Goal: Task Accomplishment & Management: Manage account settings

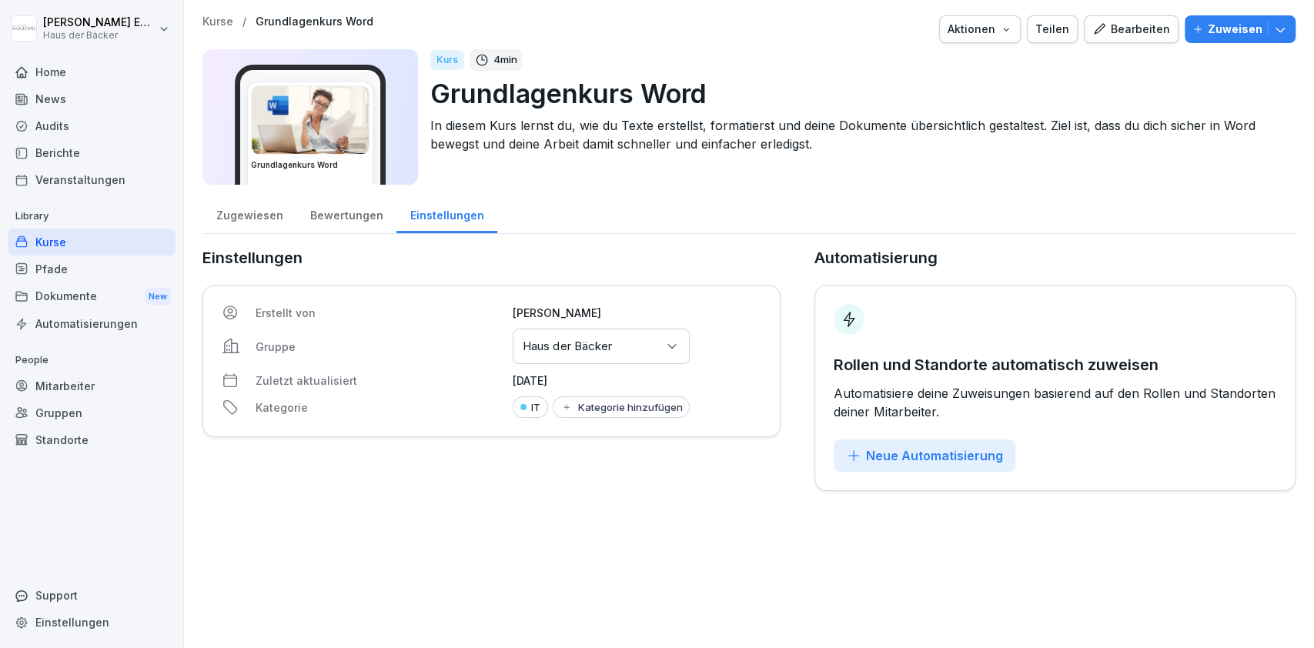
click at [111, 237] on div "Kurse" at bounding box center [92, 242] width 168 height 27
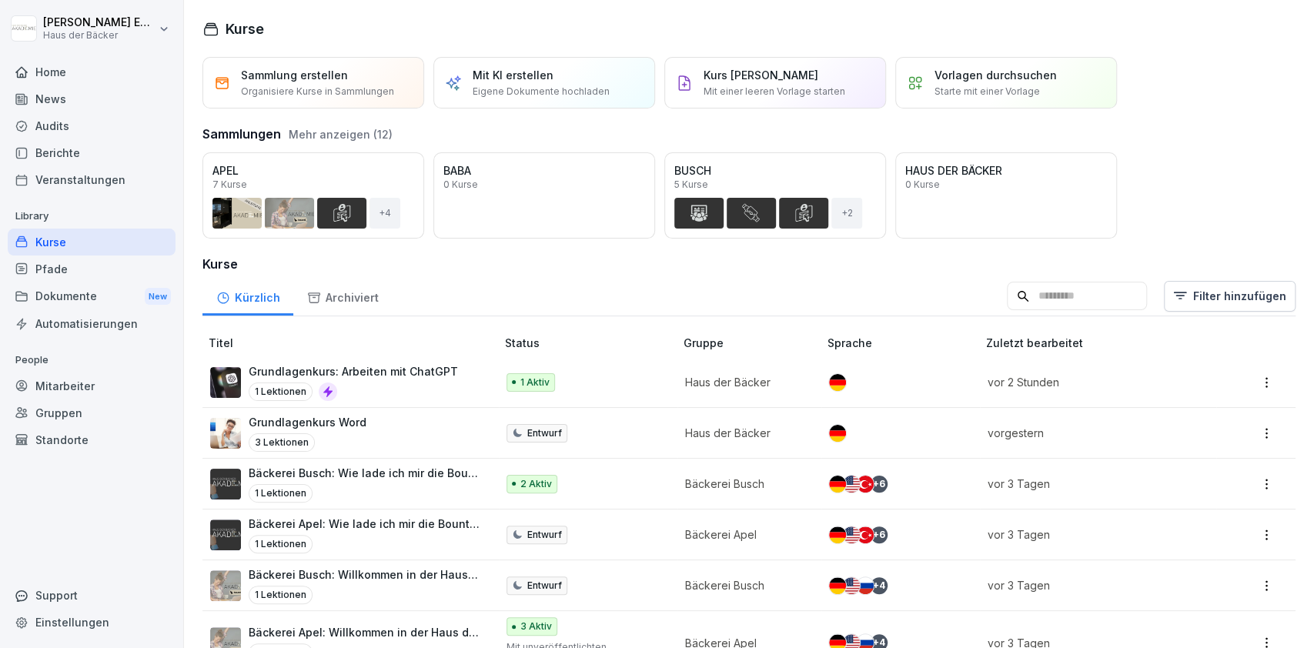
click at [356, 134] on button "Mehr anzeigen (12)" at bounding box center [341, 134] width 104 height 16
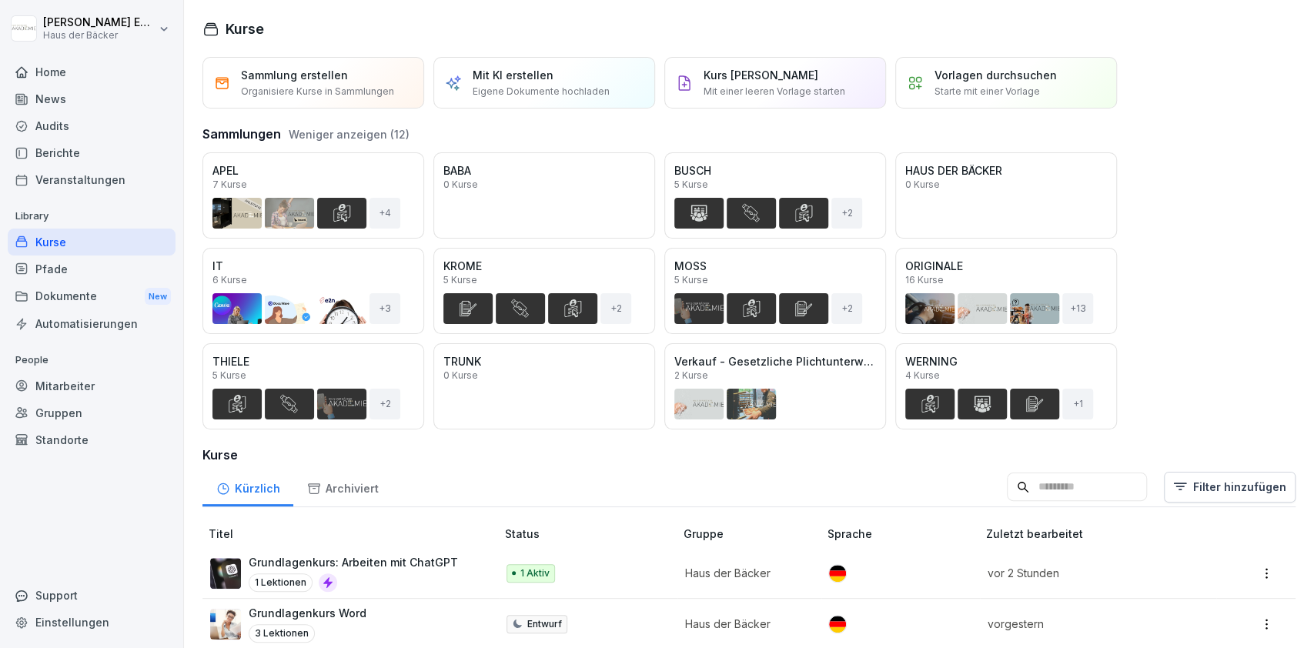
click at [0, 0] on div "Öffnen" at bounding box center [0, 0] width 0 height 0
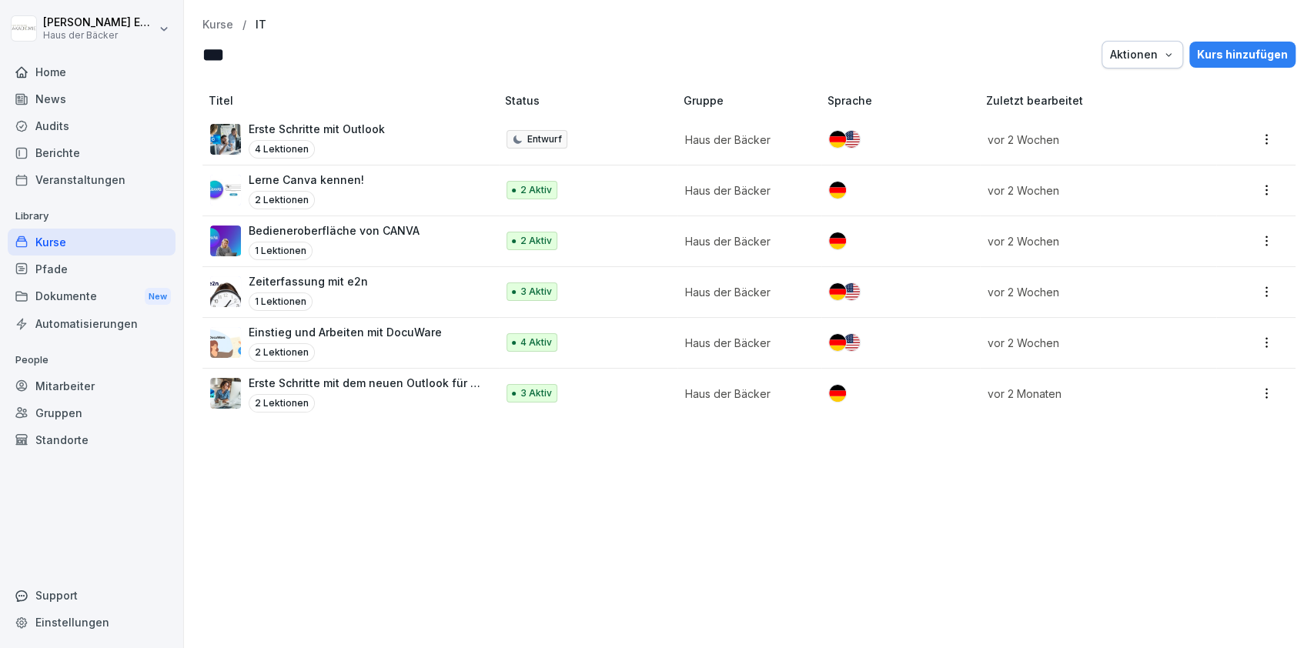
click at [1198, 58] on div "Kurs hinzufügen" at bounding box center [1242, 54] width 91 height 17
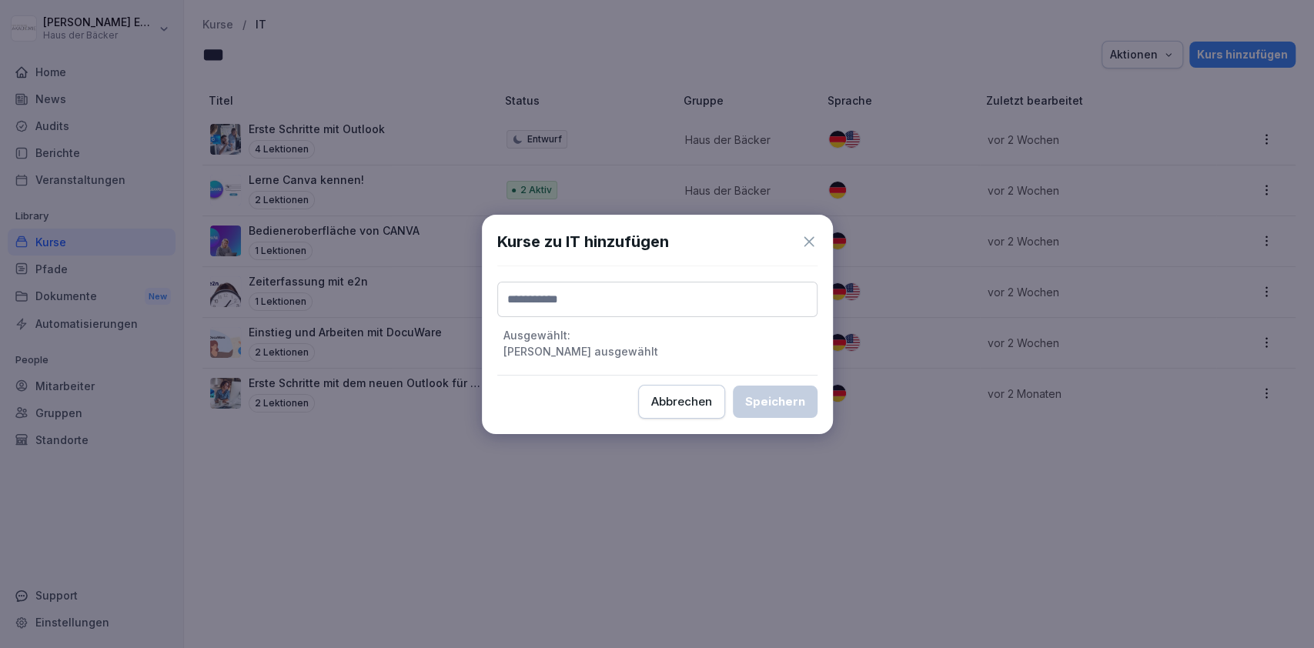
click at [651, 319] on div "Ausgewählt : Keine Kurse ausgewählt" at bounding box center [657, 321] width 320 height 78
click at [645, 311] on input at bounding box center [657, 299] width 320 height 35
type input "***"
click at [646, 341] on label "Grundlegende Aufgaben mit Excel" at bounding box center [597, 339] width 181 height 14
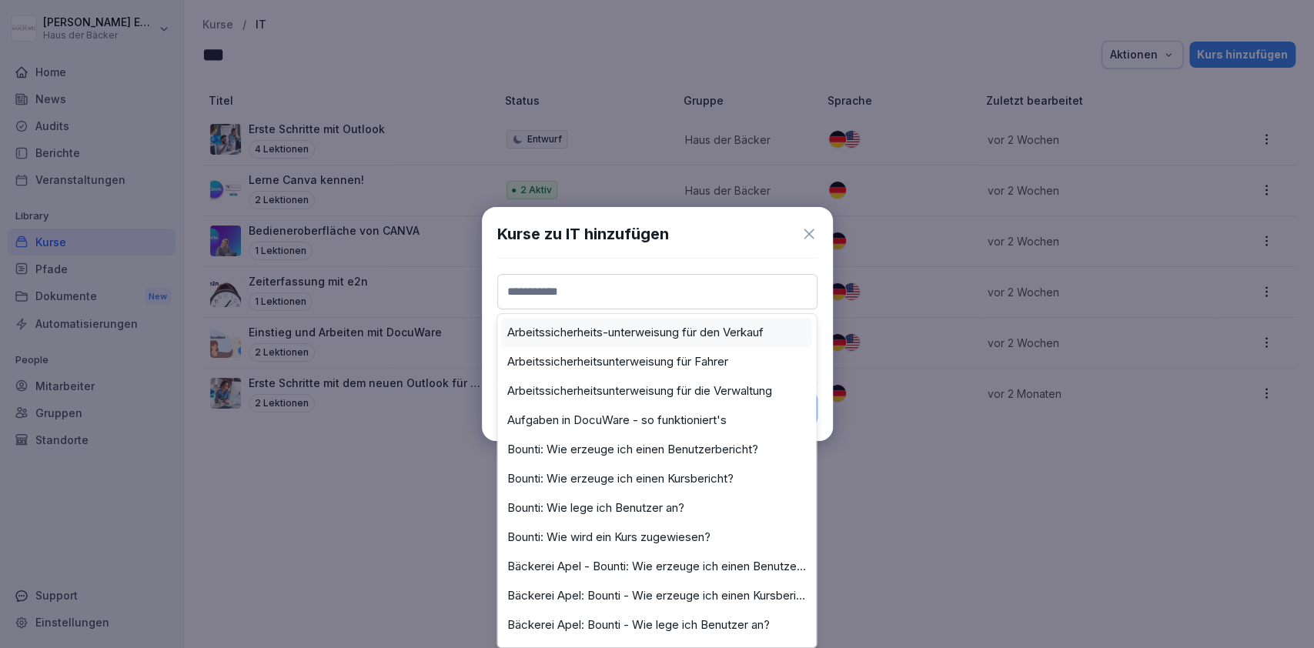
click at [639, 304] on input at bounding box center [657, 291] width 320 height 35
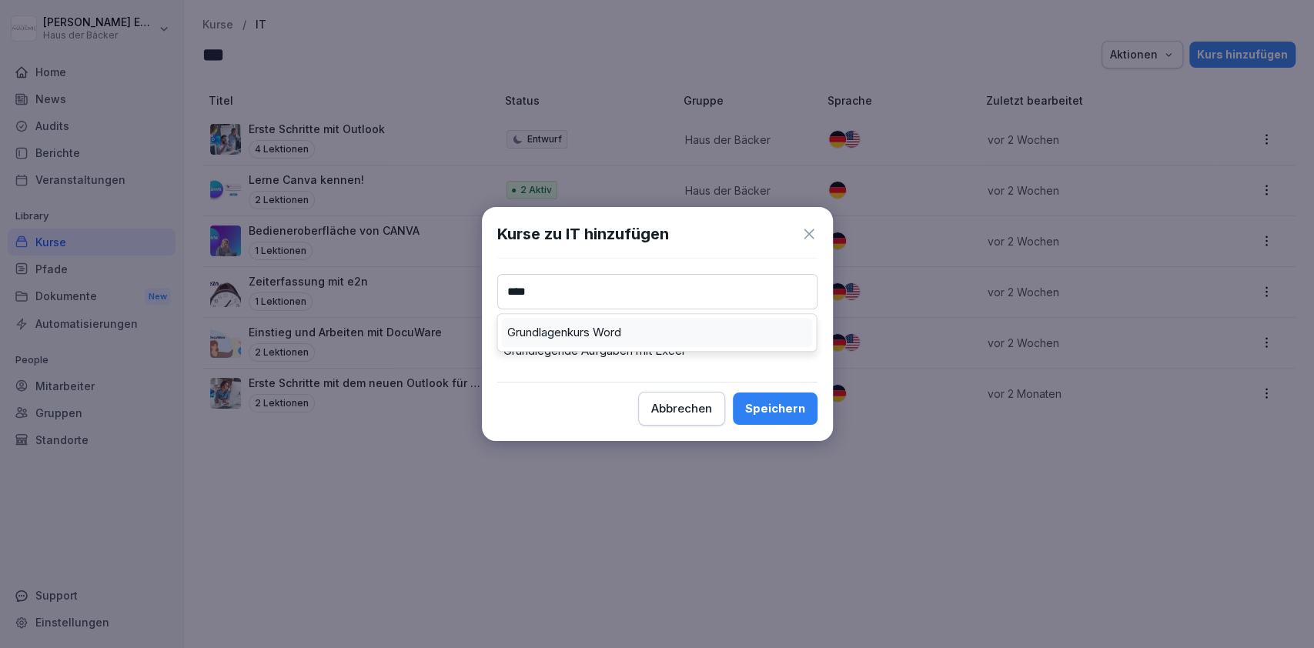
type input "****"
click at [686, 336] on div "Grundlagenkurs Word" at bounding box center [656, 332] width 311 height 29
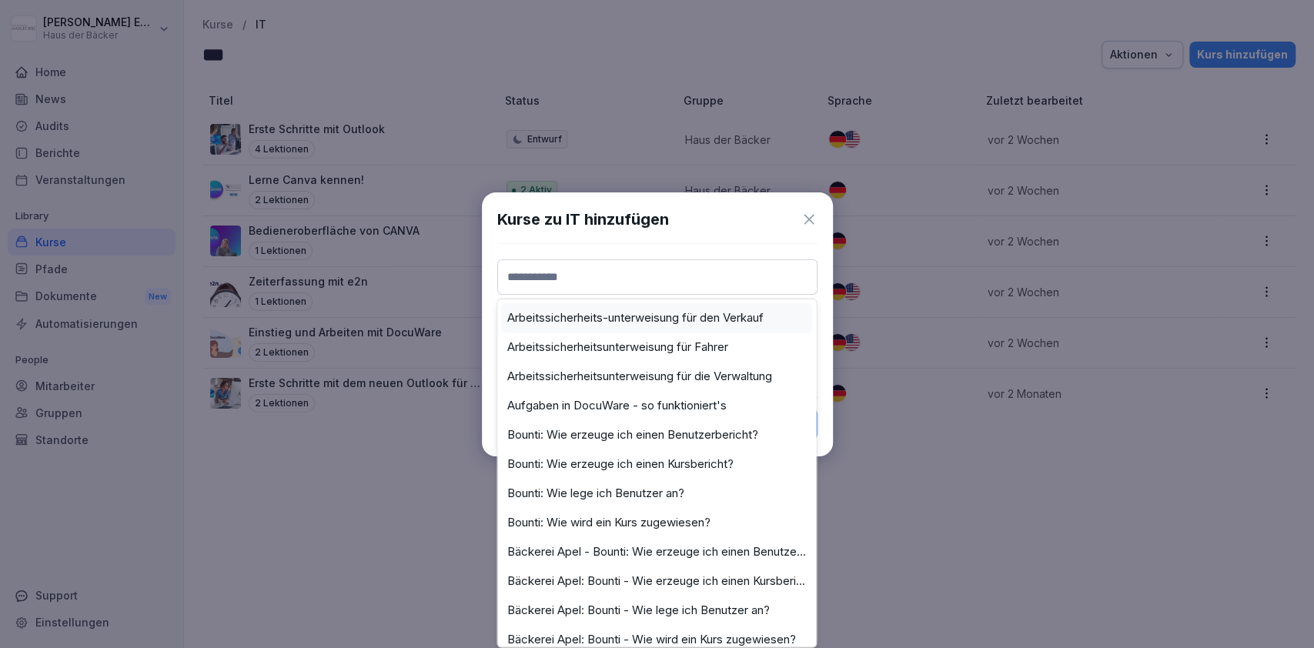
click at [668, 266] on input at bounding box center [657, 276] width 320 height 35
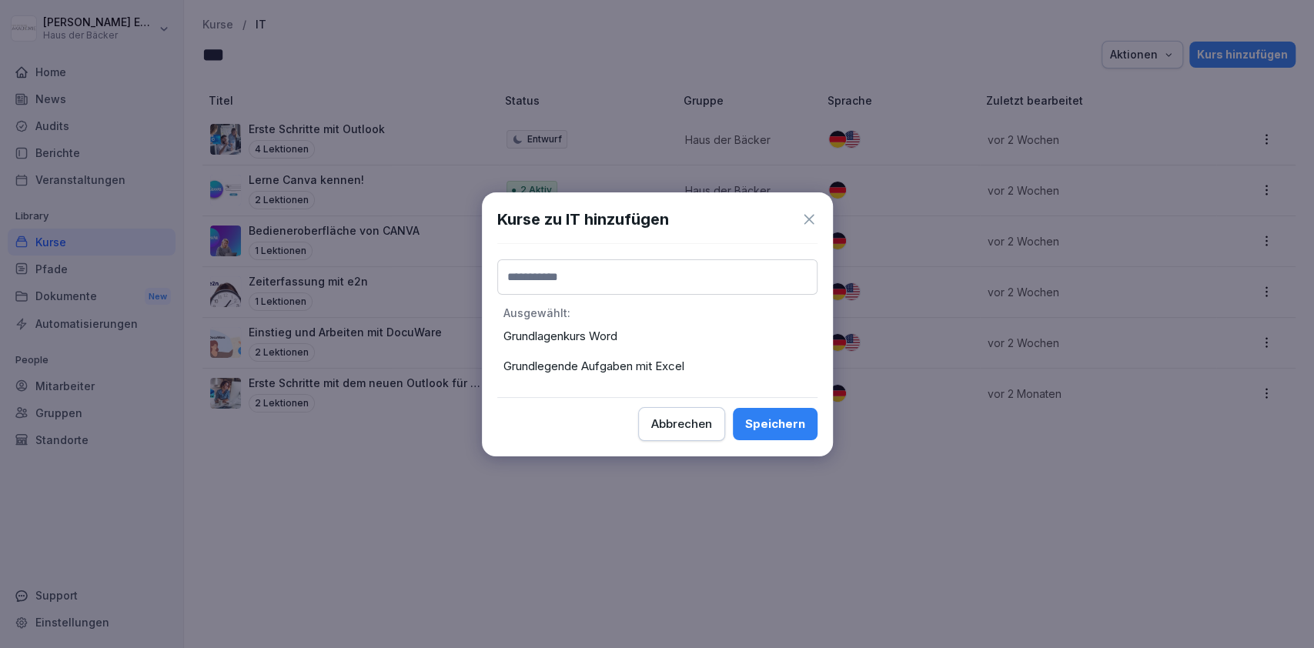
click at [725, 233] on div "Kurse zu IT hinzufügen Ausgewählt : Grundlagenkurs Word Grundlegende Aufgaben m…" at bounding box center [657, 324] width 351 height 264
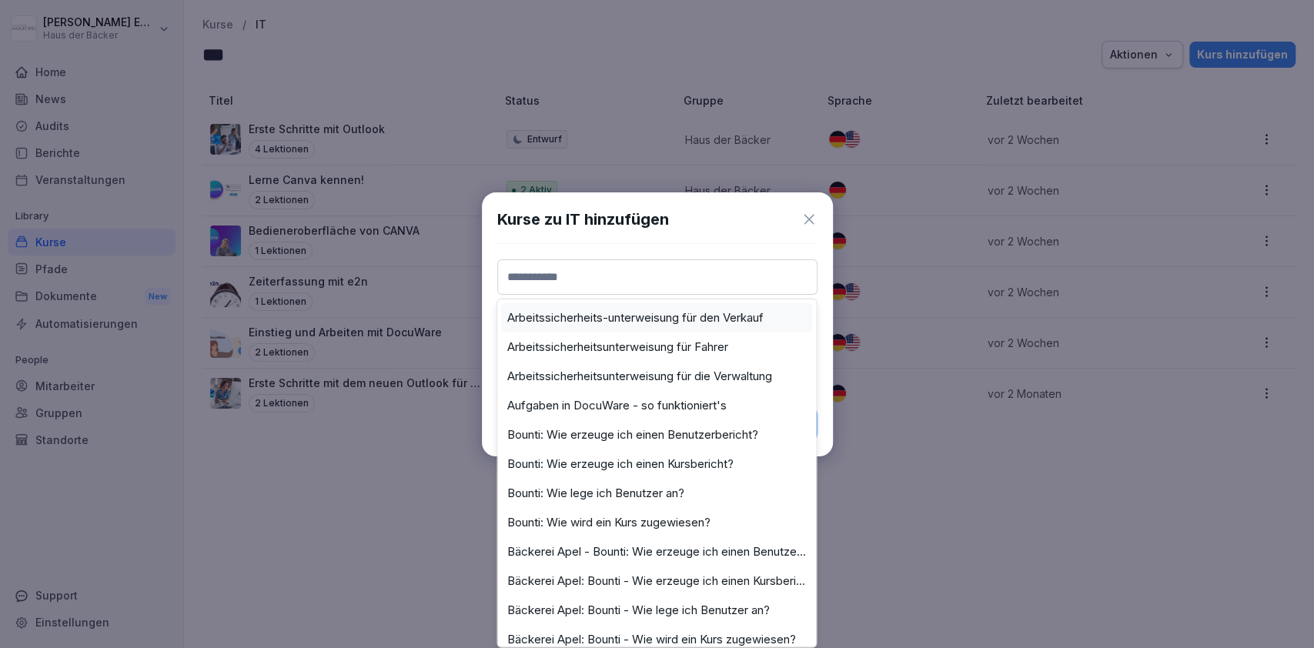
click at [720, 274] on input at bounding box center [657, 276] width 320 height 35
click at [723, 247] on div "Kurse zu IT hinzufügen Arbeitssicherheits-unterweisung für den Verkauf Arbeitss…" at bounding box center [657, 324] width 351 height 264
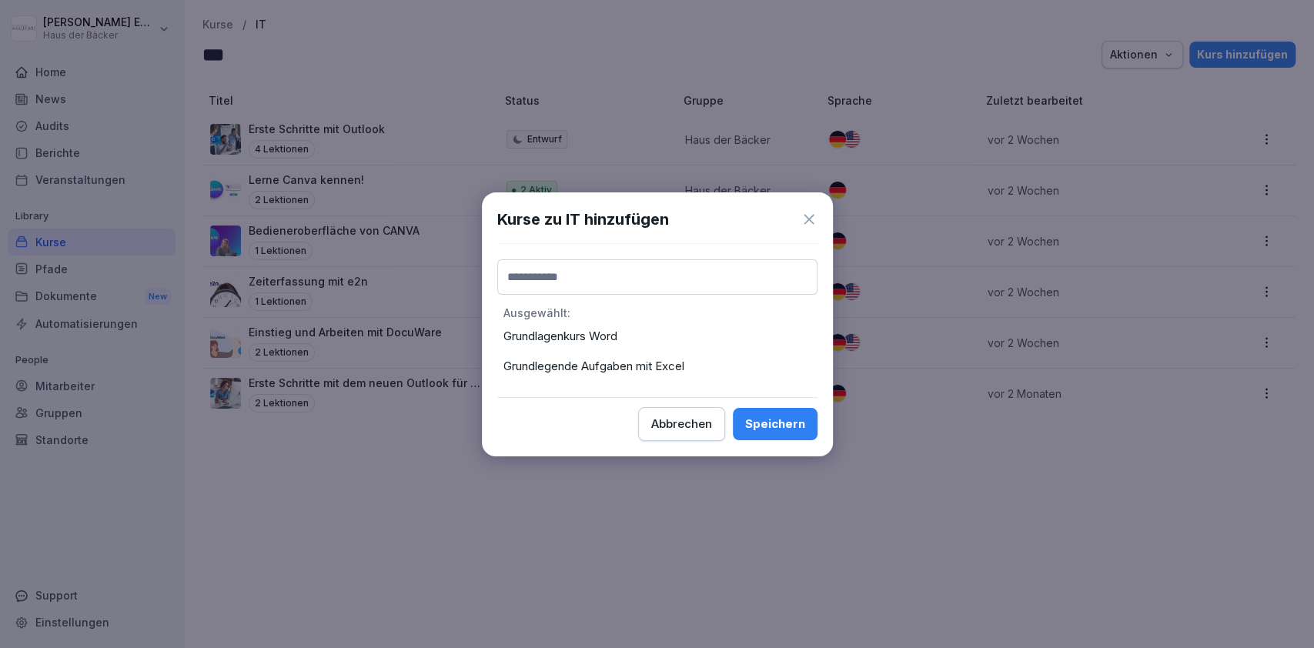
click at [722, 284] on input at bounding box center [657, 276] width 320 height 35
type input "***"
click at [697, 307] on div "Grundlagenkurs: Arbeiten mit ChatGPT" at bounding box center [656, 317] width 311 height 29
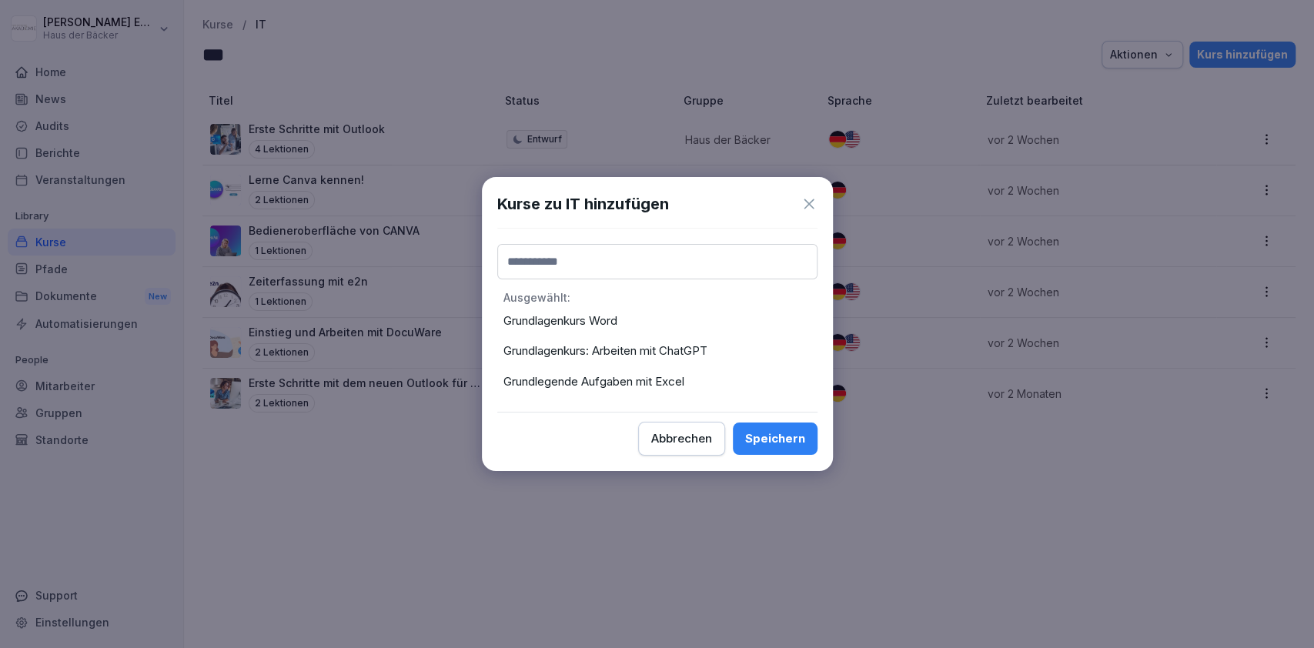
click at [750, 434] on div "Speichern" at bounding box center [775, 438] width 60 height 17
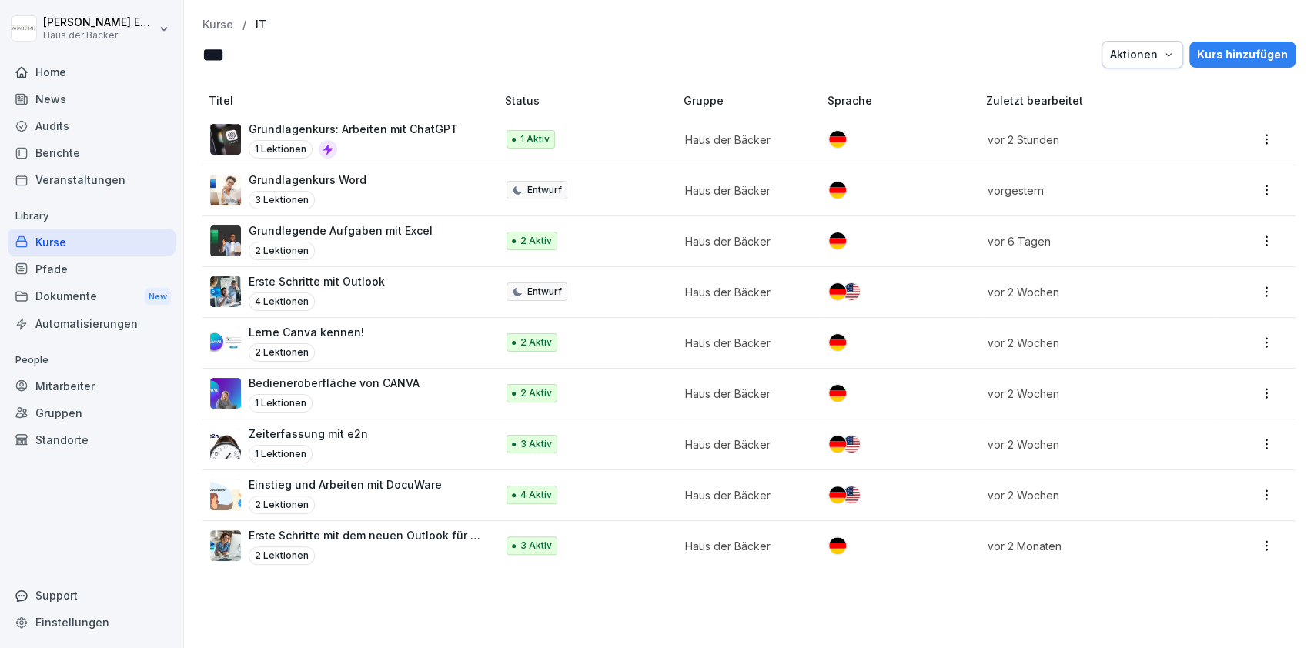
click at [116, 242] on div "Kurse" at bounding box center [92, 242] width 168 height 27
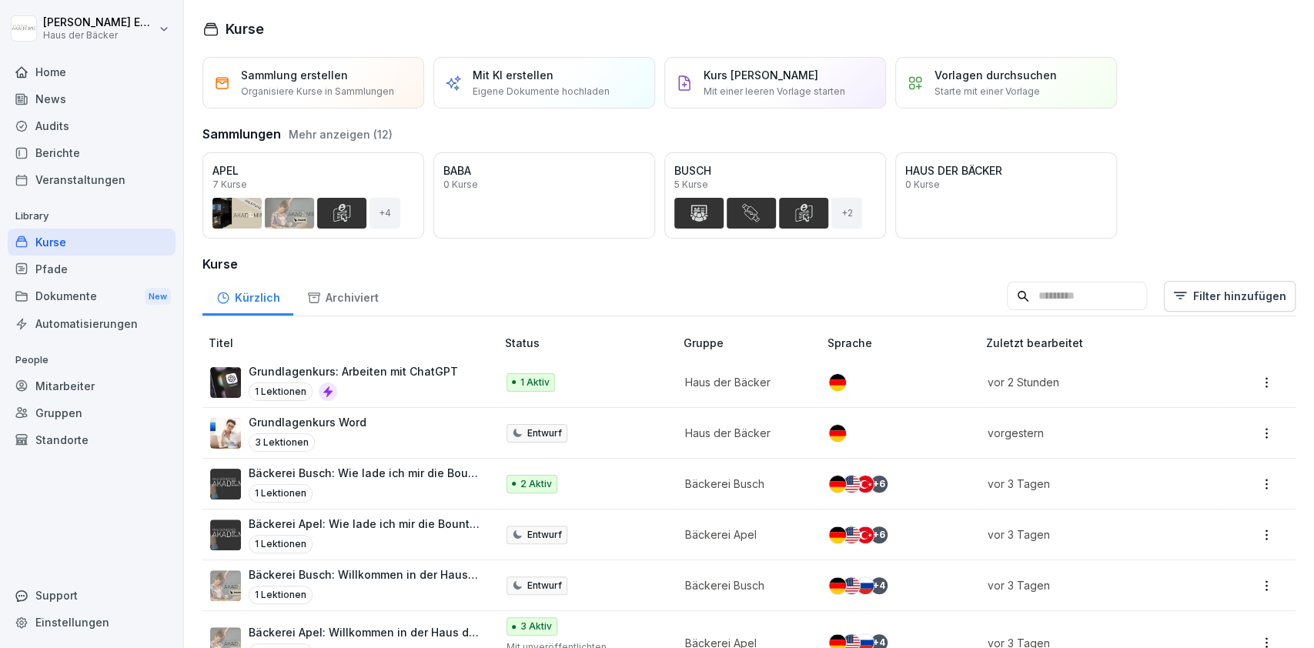
click at [419, 369] on p "Grundlagenkurs: Arbeiten mit ChatGPT" at bounding box center [353, 371] width 209 height 16
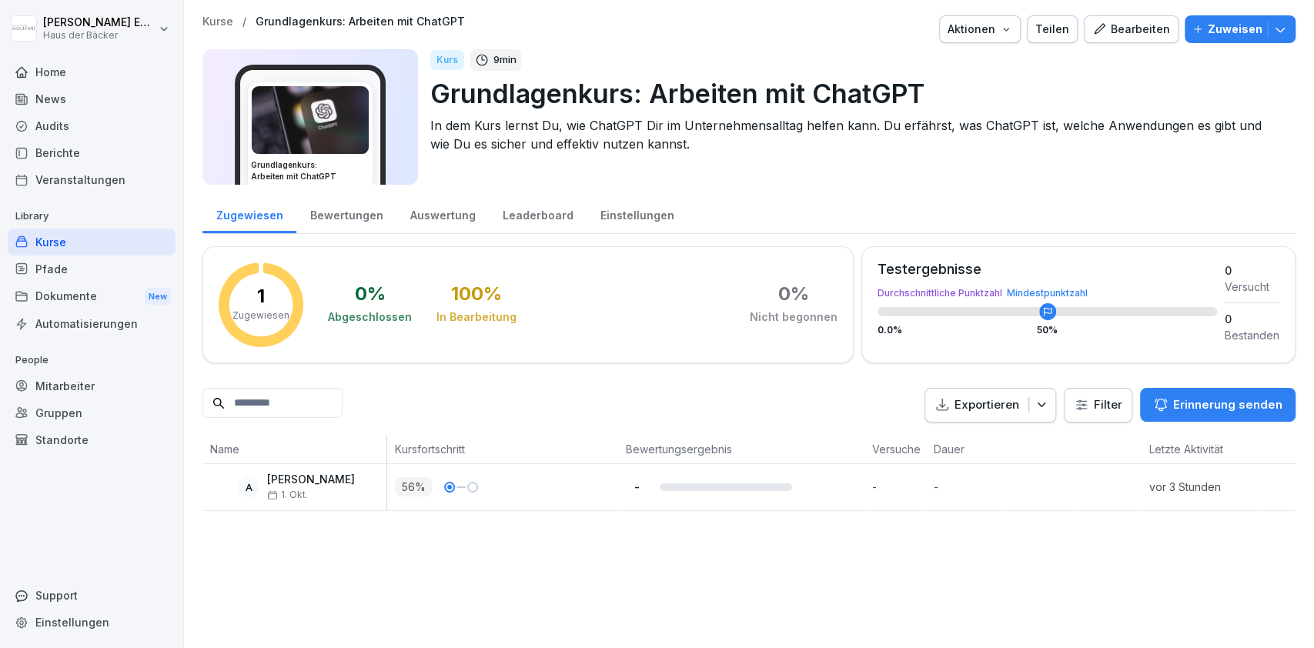
click at [106, 243] on div "Kurse" at bounding box center [92, 242] width 168 height 27
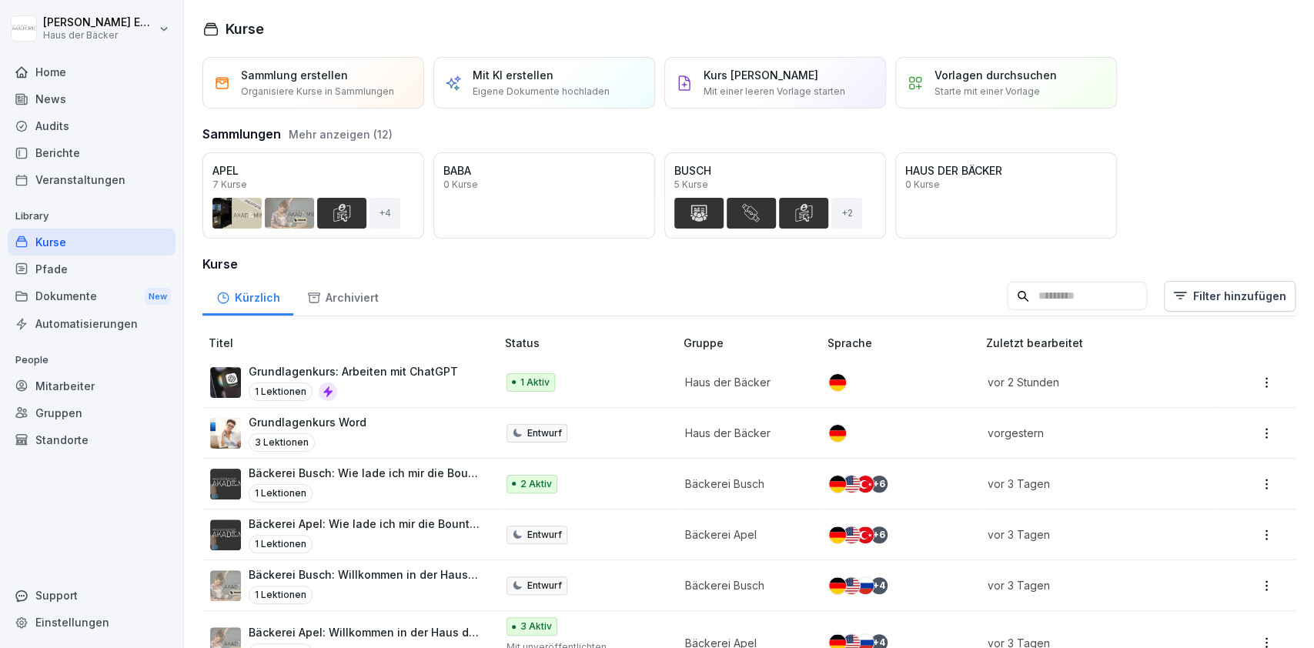
click at [92, 75] on div "Home" at bounding box center [92, 71] width 168 height 27
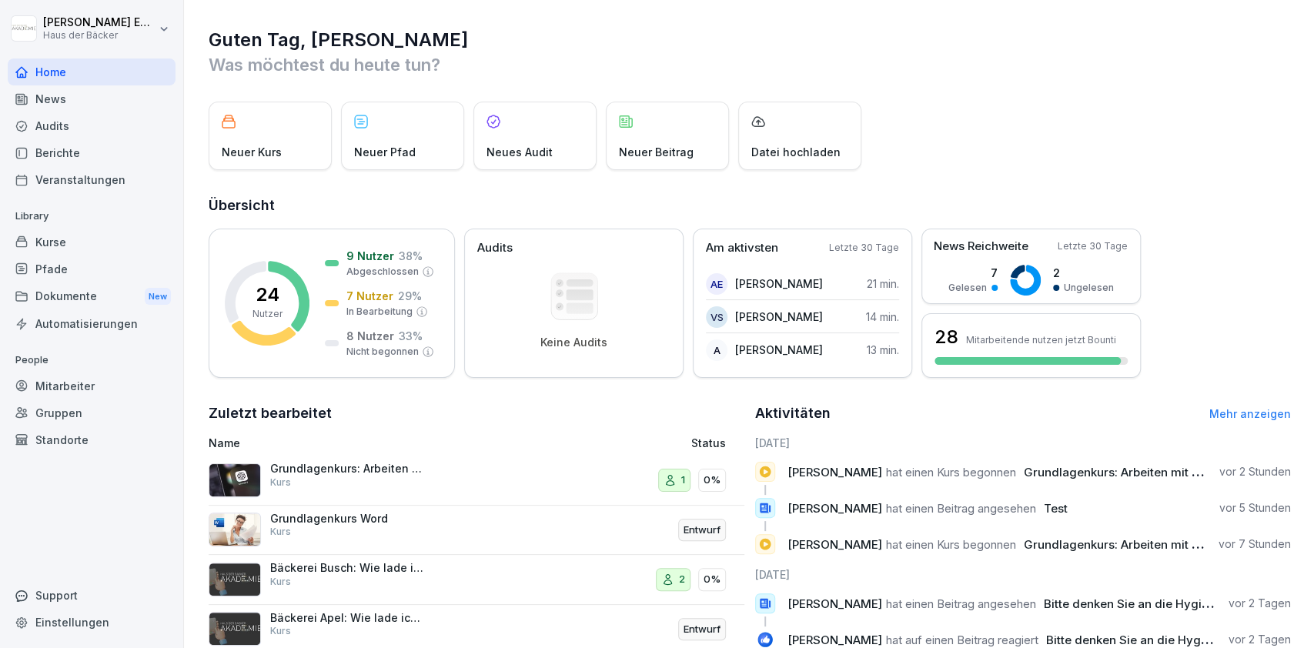
click at [83, 384] on div "Mitarbeiter" at bounding box center [92, 385] width 168 height 27
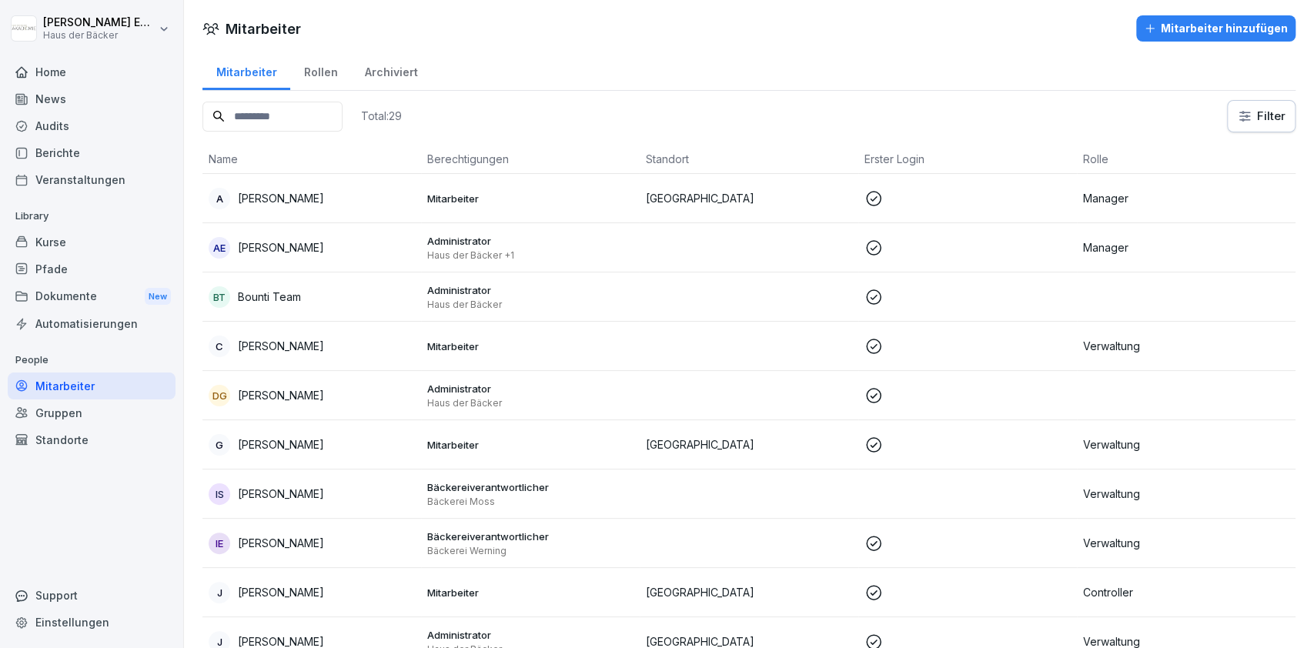
click at [96, 239] on div "Kurse" at bounding box center [92, 242] width 168 height 27
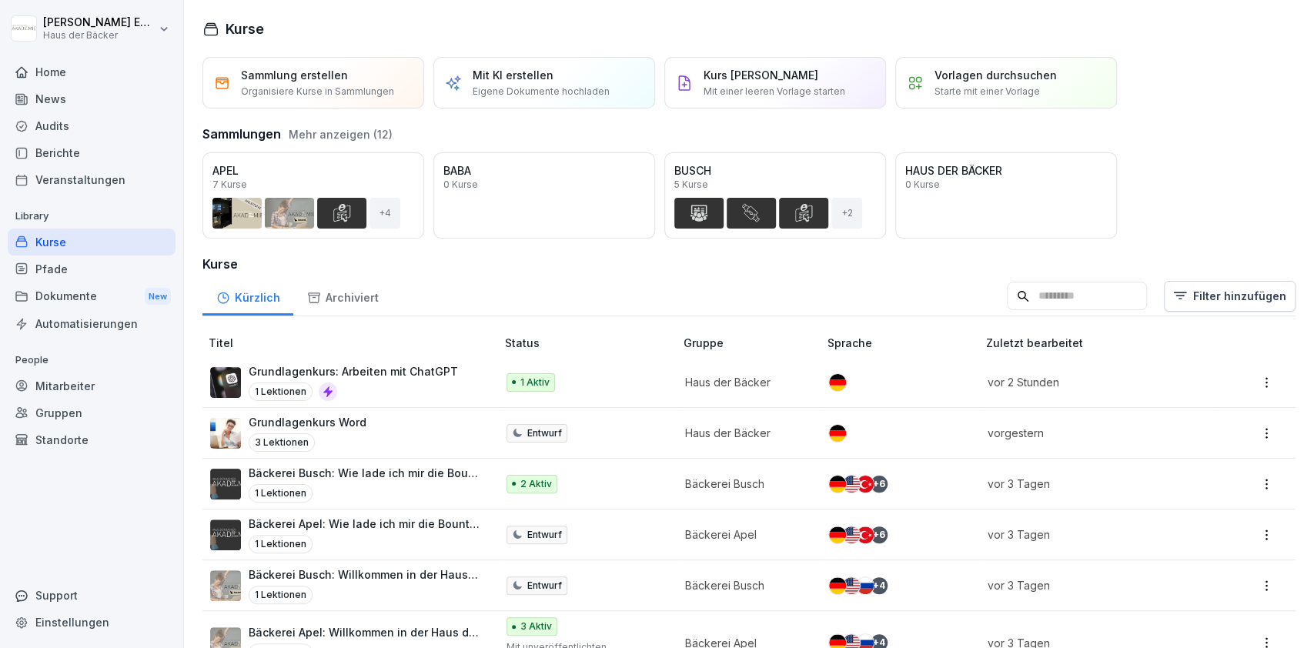
click at [436, 377] on p "Grundlagenkurs: Arbeiten mit ChatGPT" at bounding box center [353, 371] width 209 height 16
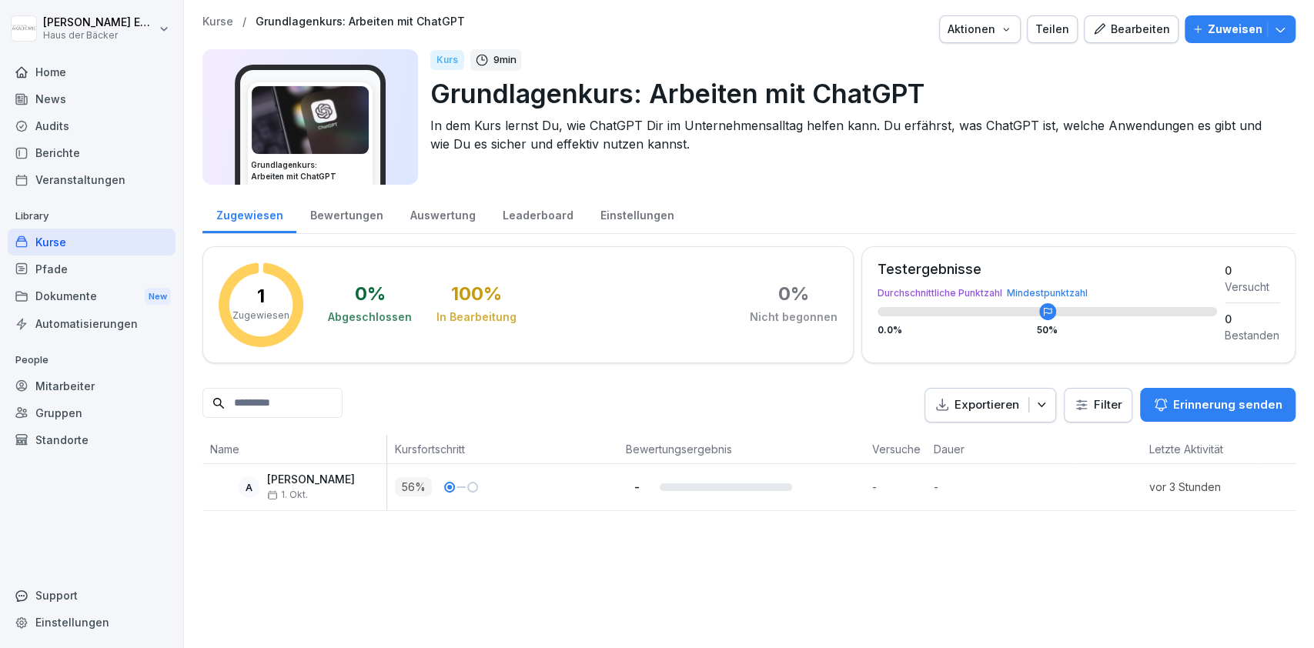
click at [92, 62] on div "Home" at bounding box center [92, 71] width 168 height 27
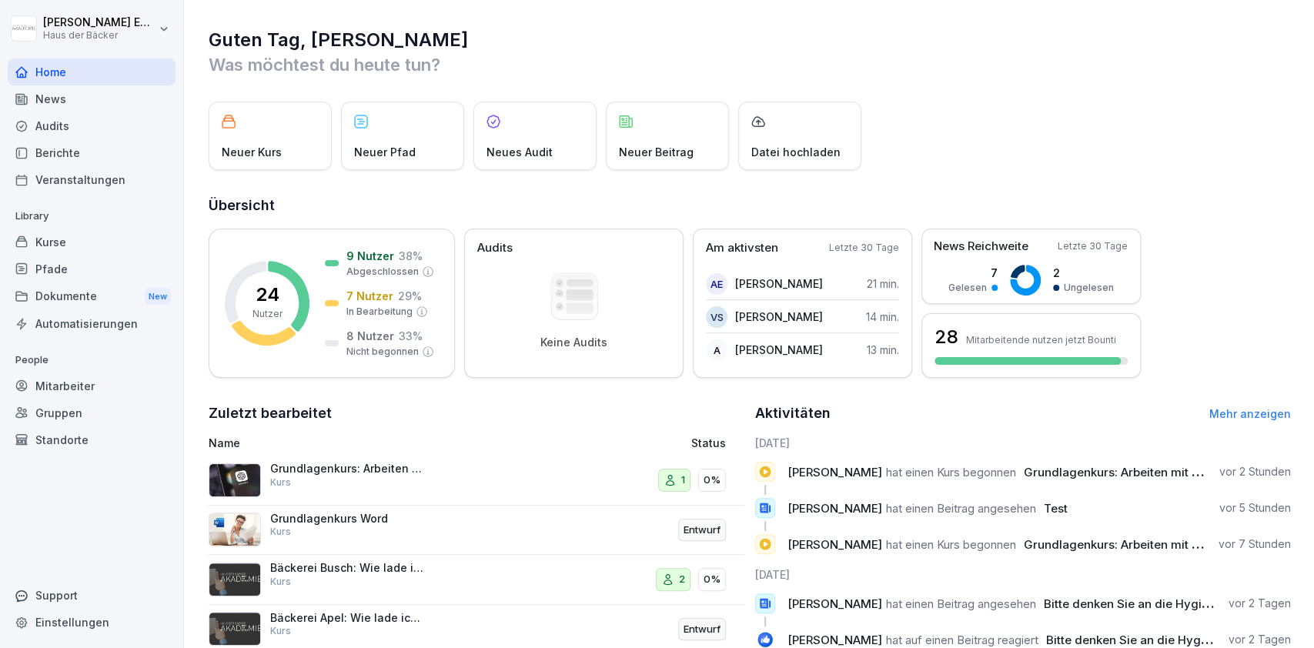
click at [120, 86] on div "News" at bounding box center [92, 98] width 168 height 27
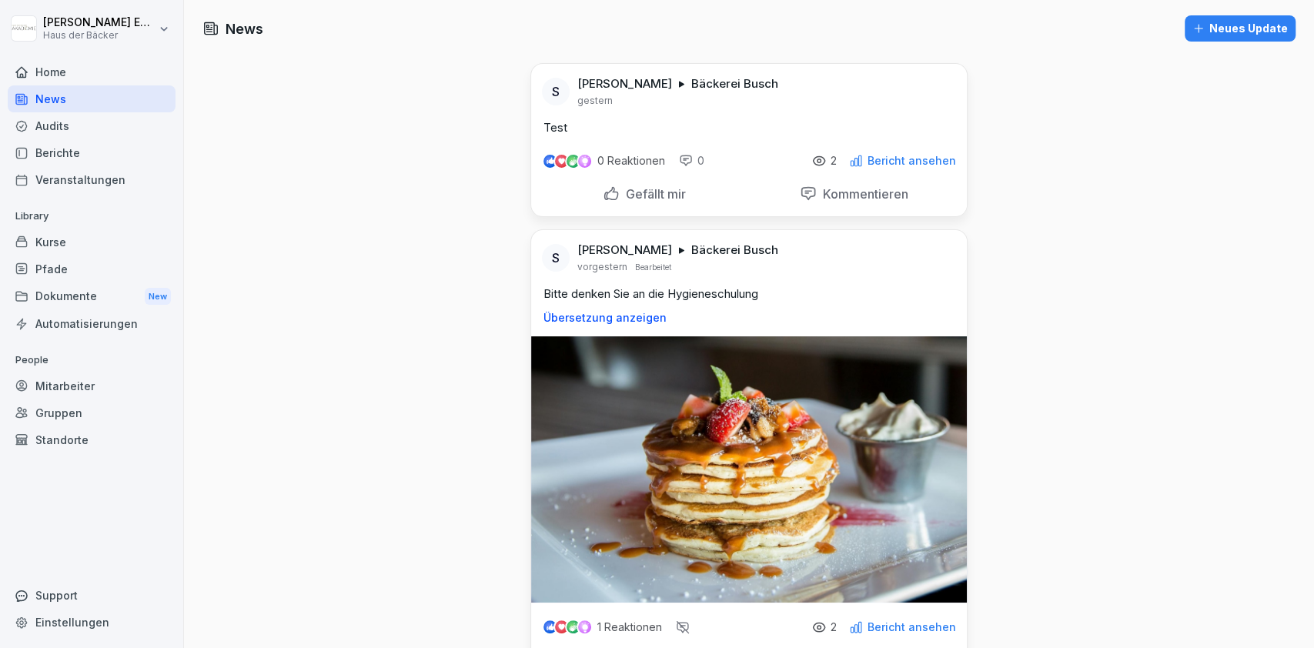
click at [111, 112] on div "Audits" at bounding box center [92, 125] width 168 height 27
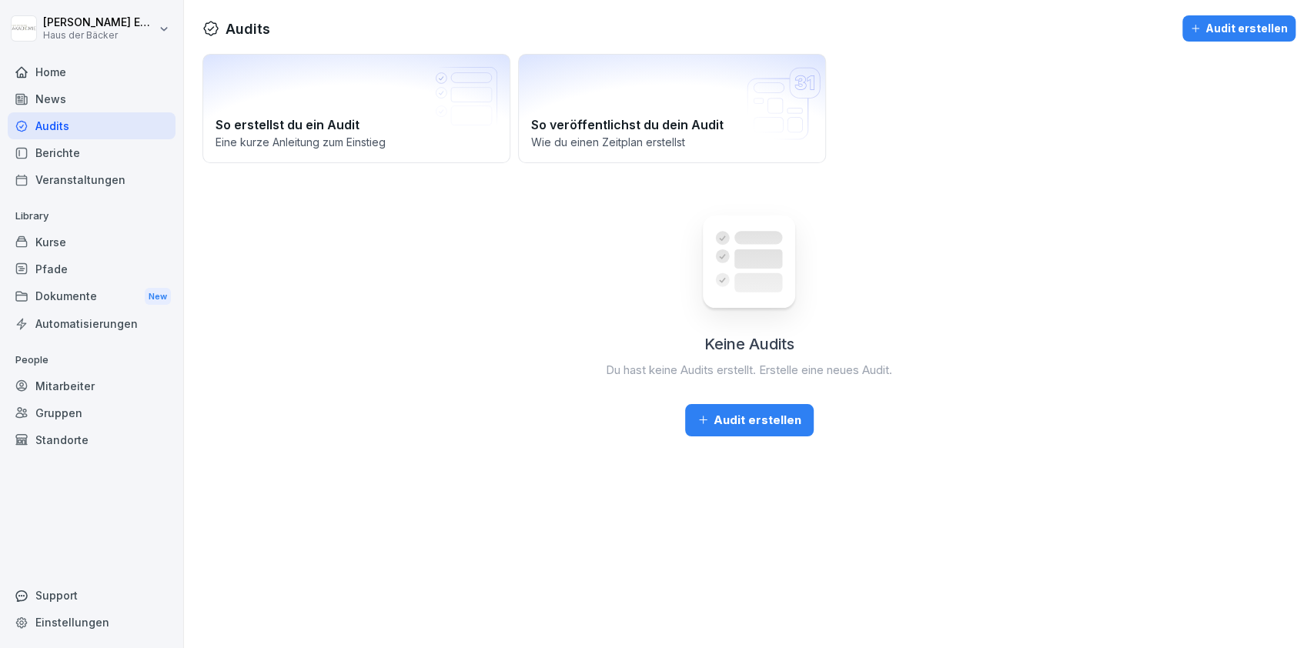
click at [111, 112] on div "Audits" at bounding box center [92, 125] width 168 height 27
click at [111, 105] on div "News" at bounding box center [92, 98] width 168 height 27
click at [101, 82] on div "Home" at bounding box center [92, 71] width 168 height 27
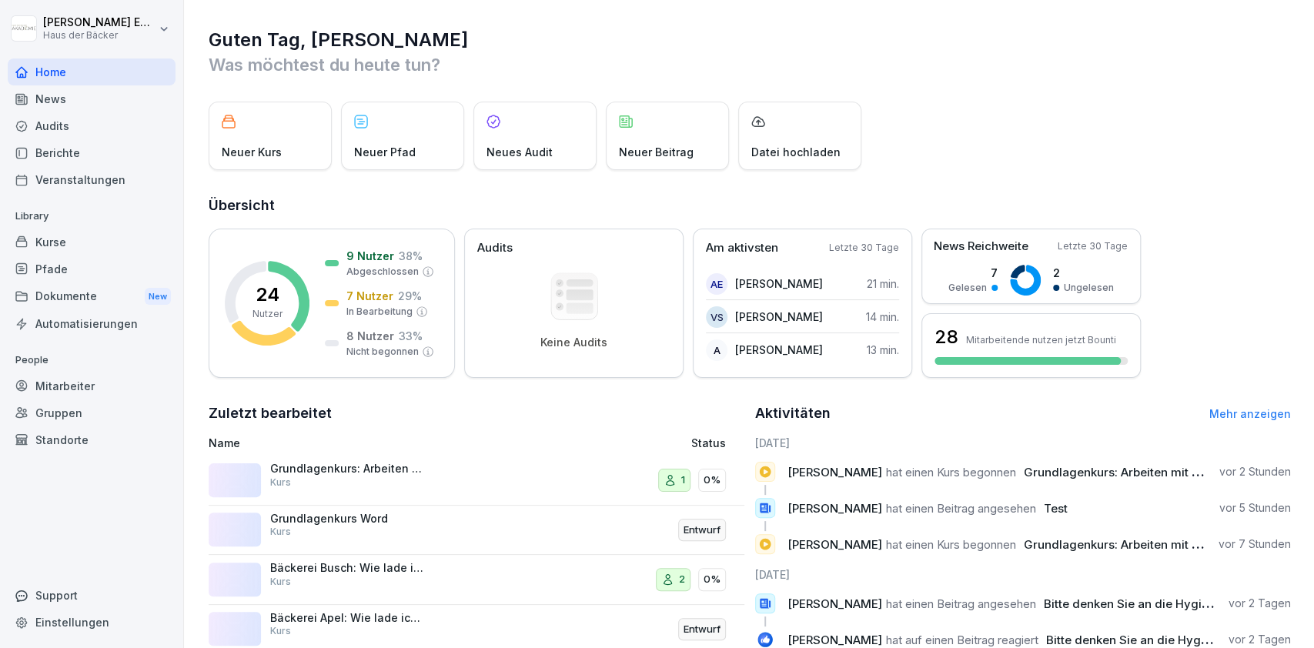
click at [100, 91] on div "News" at bounding box center [92, 98] width 168 height 27
